Goal: Check status

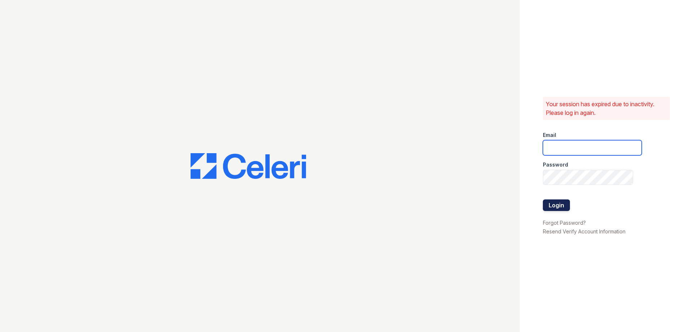
type input "greentree.pm@cafmanagement.com"
drag, startPoint x: 559, startPoint y: 202, endPoint x: 568, endPoint y: 202, distance: 8.7
click at [559, 203] on button "Login" at bounding box center [556, 205] width 27 height 12
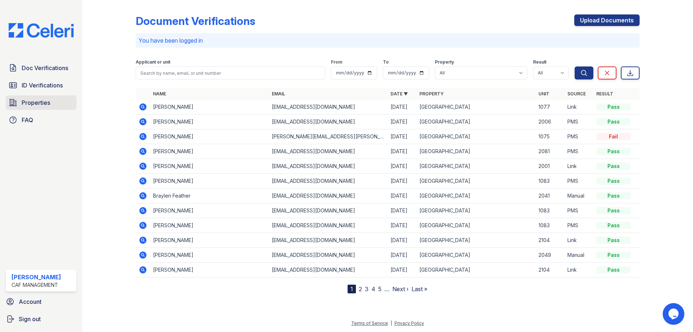
click at [35, 103] on span "Properties" at bounding box center [36, 102] width 29 height 9
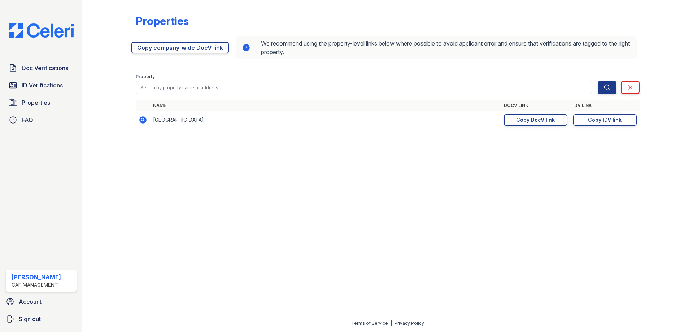
click at [162, 120] on td "[GEOGRAPHIC_DATA]" at bounding box center [325, 120] width 351 height 18
